Goal: Communication & Community: Ask a question

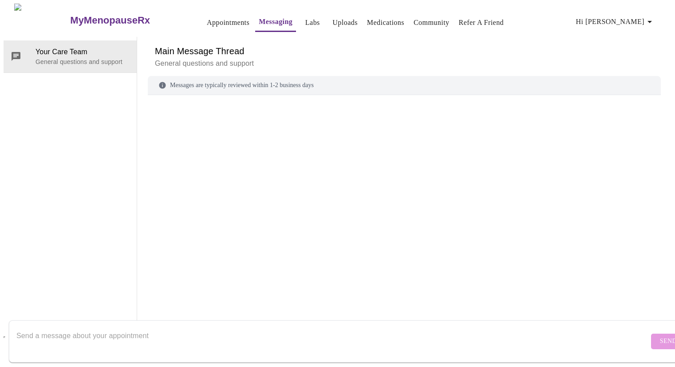
scroll to position [33, 0]
